Goal: Navigation & Orientation: Find specific page/section

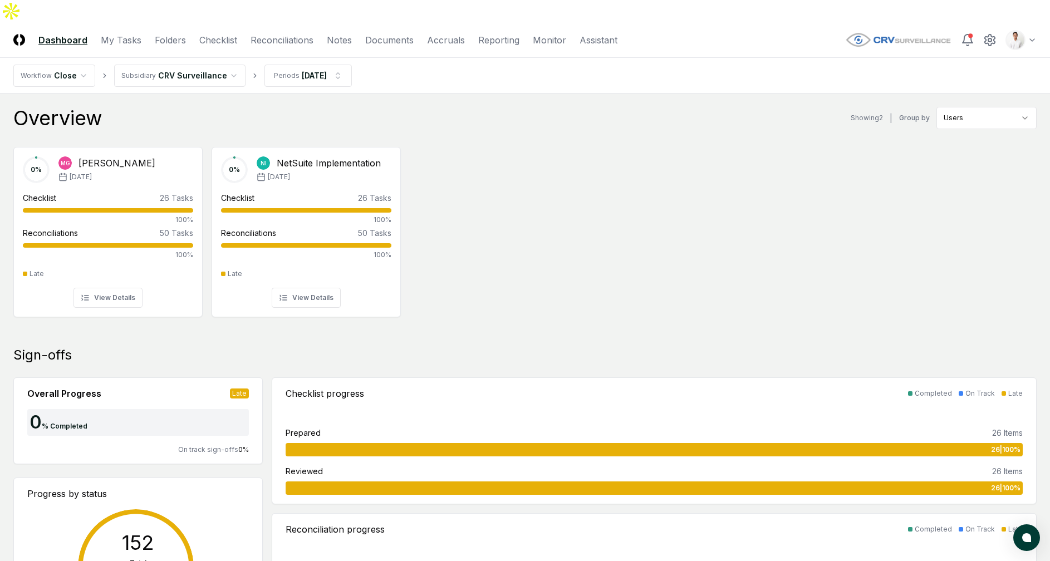
click at [1023, 58] on nav "Workflow Close Subsidiary CRV Surveillance Periods [DATE]" at bounding box center [525, 76] width 1050 height 36
click at [1024, 30] on header "CloseCore Dashboard My Tasks Folders Checklist Reconciliations Notes Documents …" at bounding box center [525, 40] width 1050 height 36
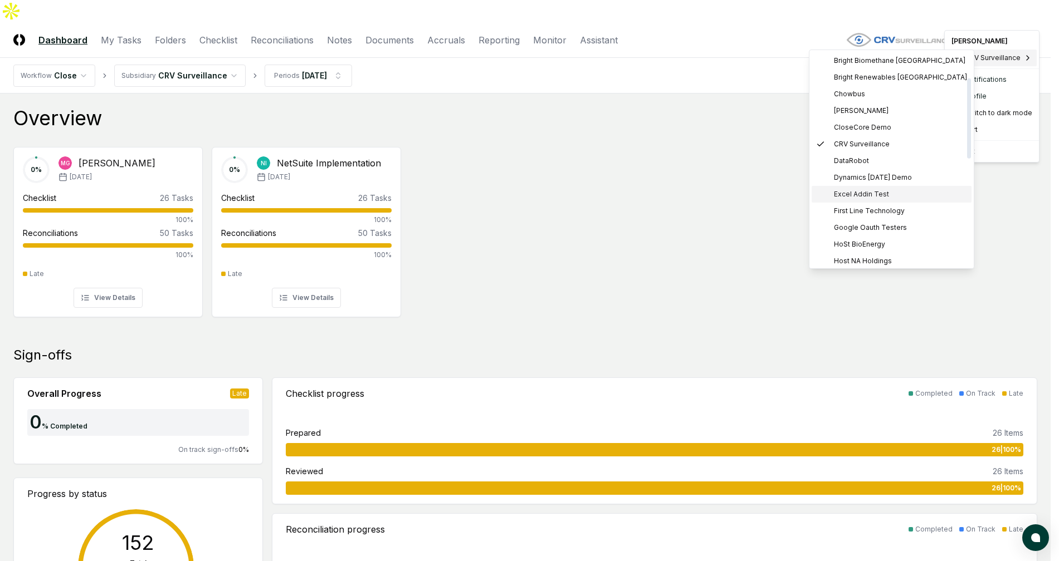
scroll to position [354, 0]
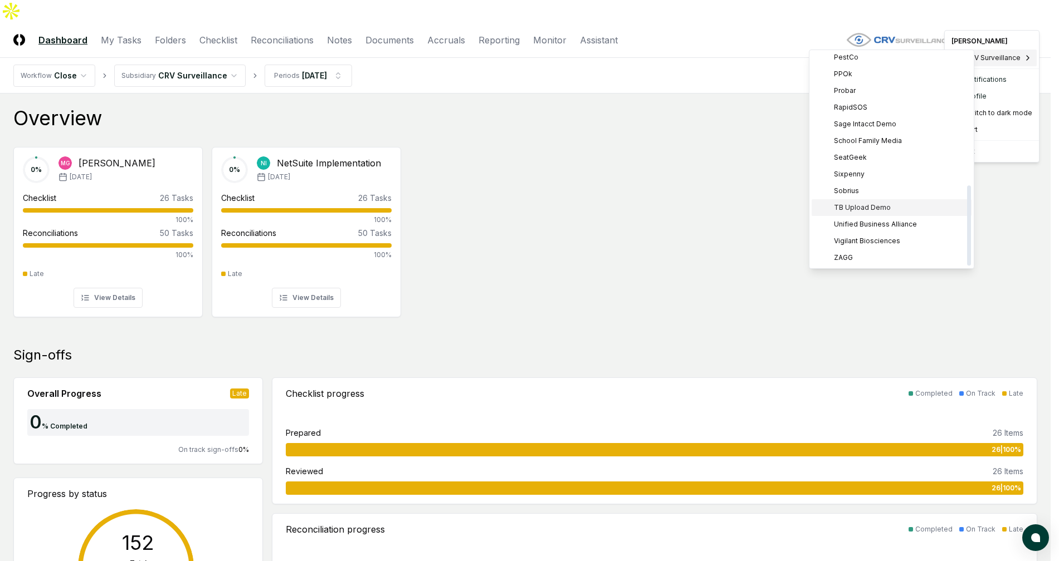
click at [895, 206] on div "TB Upload Demo" at bounding box center [892, 207] width 160 height 17
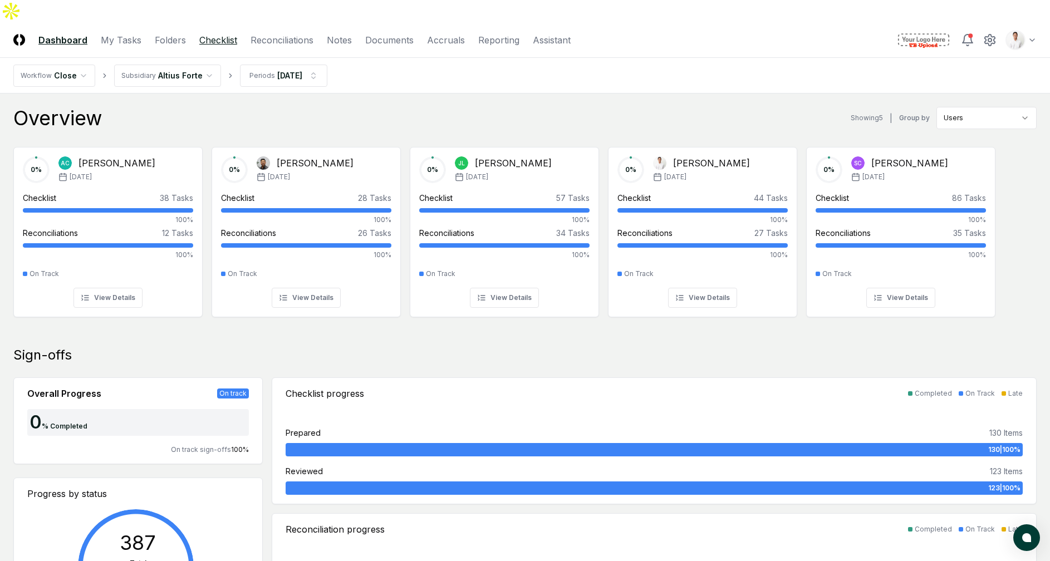
click at [228, 33] on link "Checklist" at bounding box center [218, 39] width 38 height 13
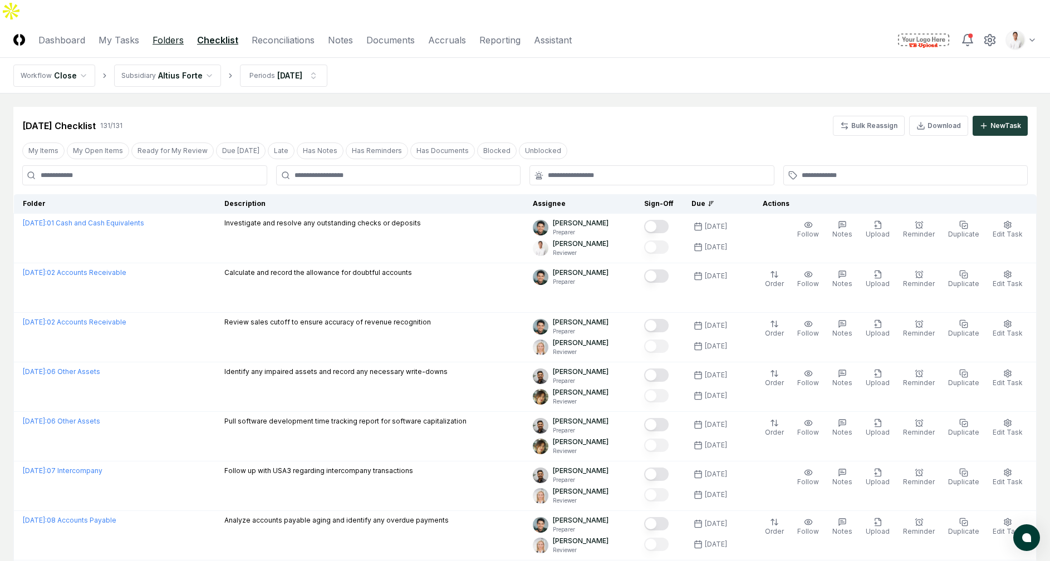
click at [166, 33] on link "Folders" at bounding box center [168, 39] width 31 height 13
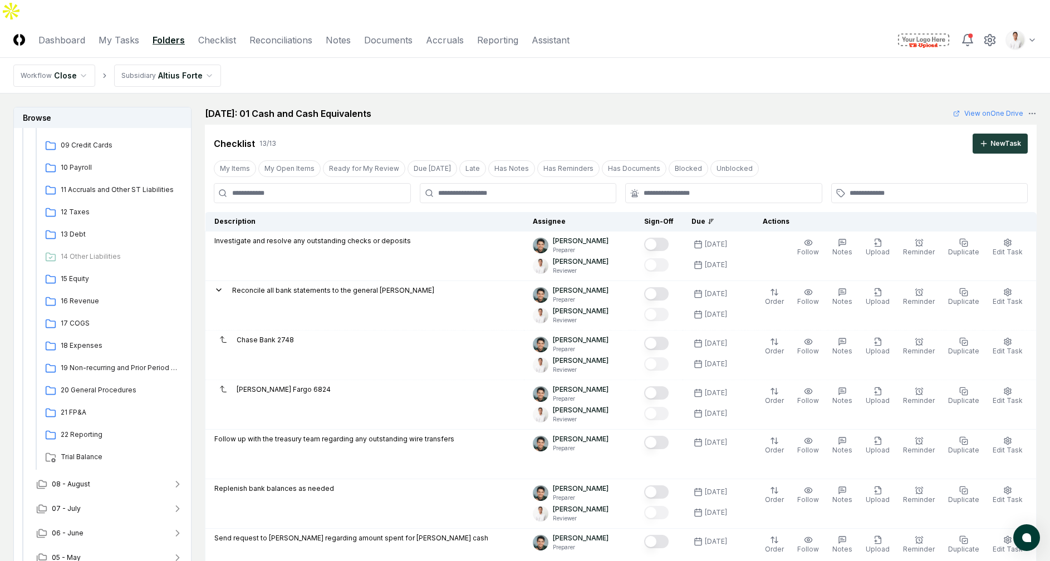
scroll to position [299, 0]
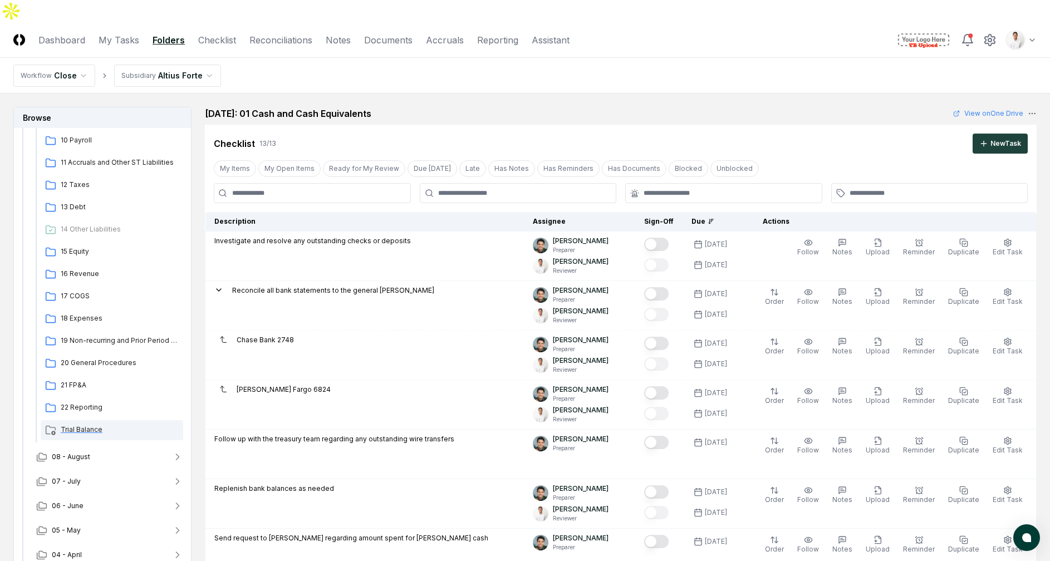
click at [104, 425] on span "Trial Balance" at bounding box center [120, 430] width 118 height 10
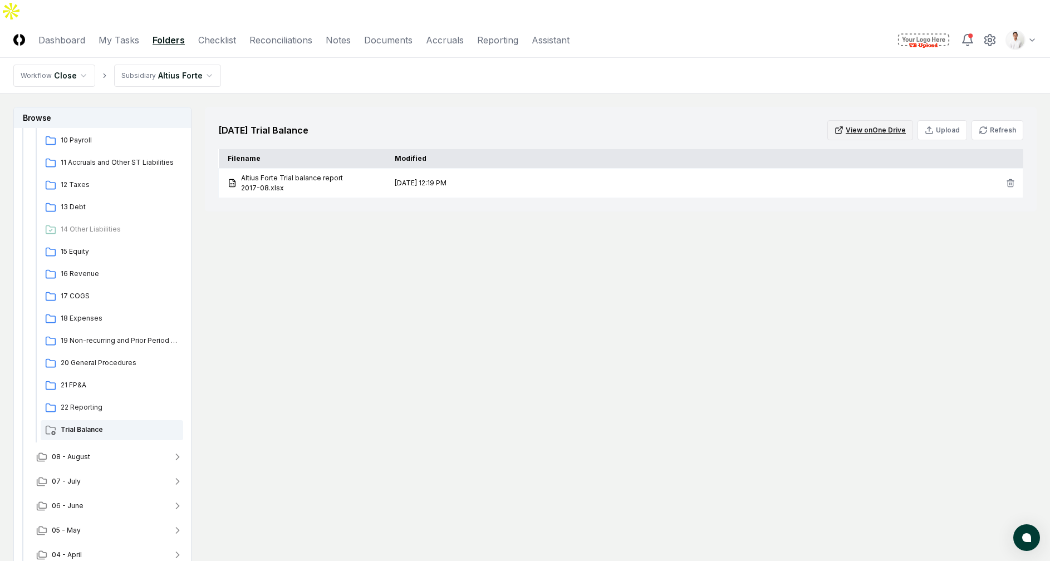
click at [858, 120] on button "View on One Drive" at bounding box center [871, 130] width 86 height 20
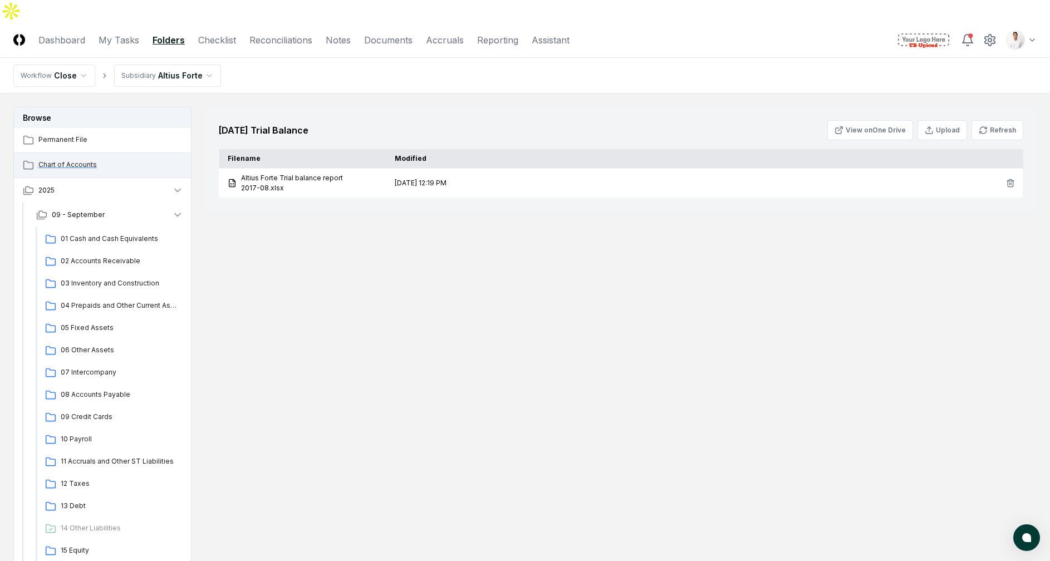
click at [97, 160] on span "Chart of Accounts" at bounding box center [110, 165] width 145 height 10
click at [876, 120] on button "View on One Drive" at bounding box center [871, 130] width 86 height 20
